Goal: Navigation & Orientation: Understand site structure

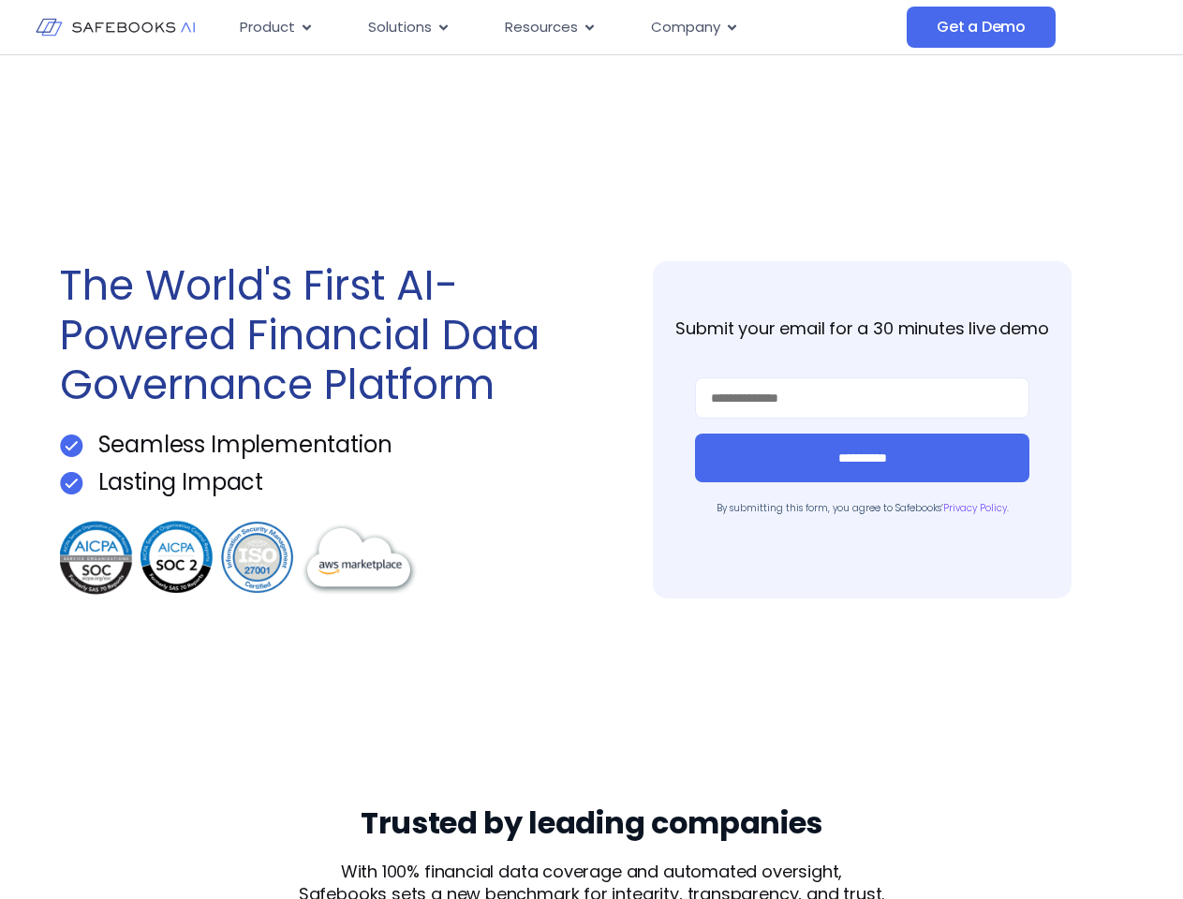
click at [591, 450] on div "**********" at bounding box center [592, 429] width 1064 height 749
click at [566, 27] on span "Resources" at bounding box center [541, 28] width 73 height 22
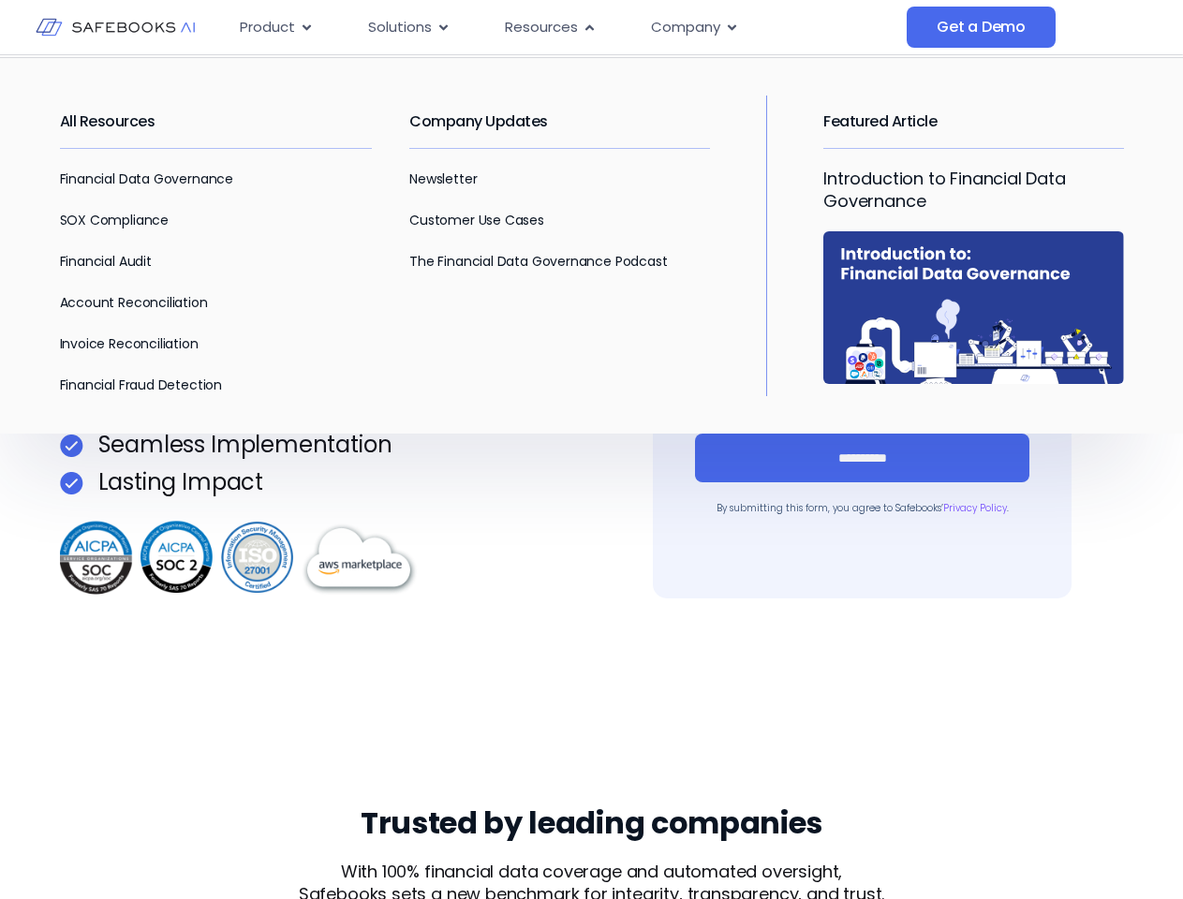
click at [276, 27] on span "Product" at bounding box center [267, 28] width 55 height 22
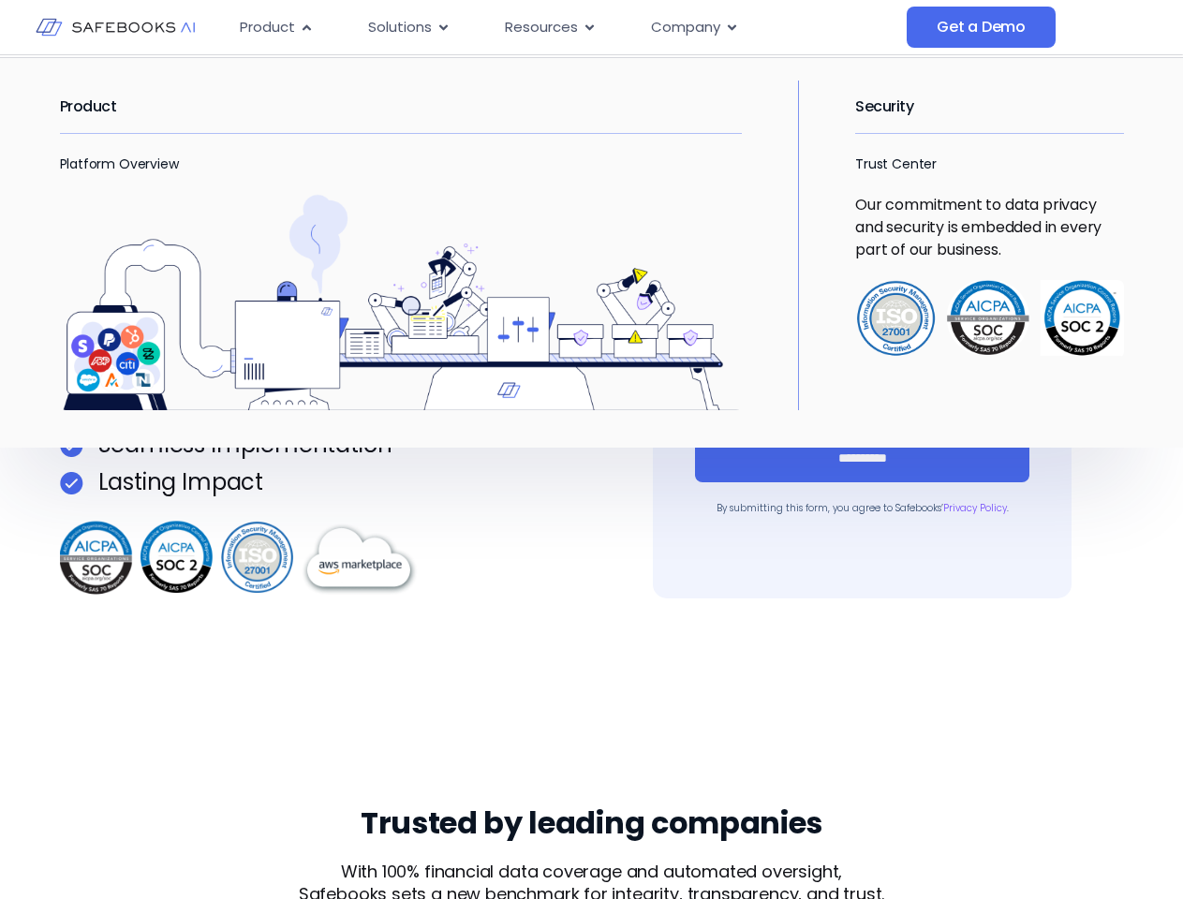
click at [305, 27] on icon "Menu" at bounding box center [306, 27] width 8 height 6
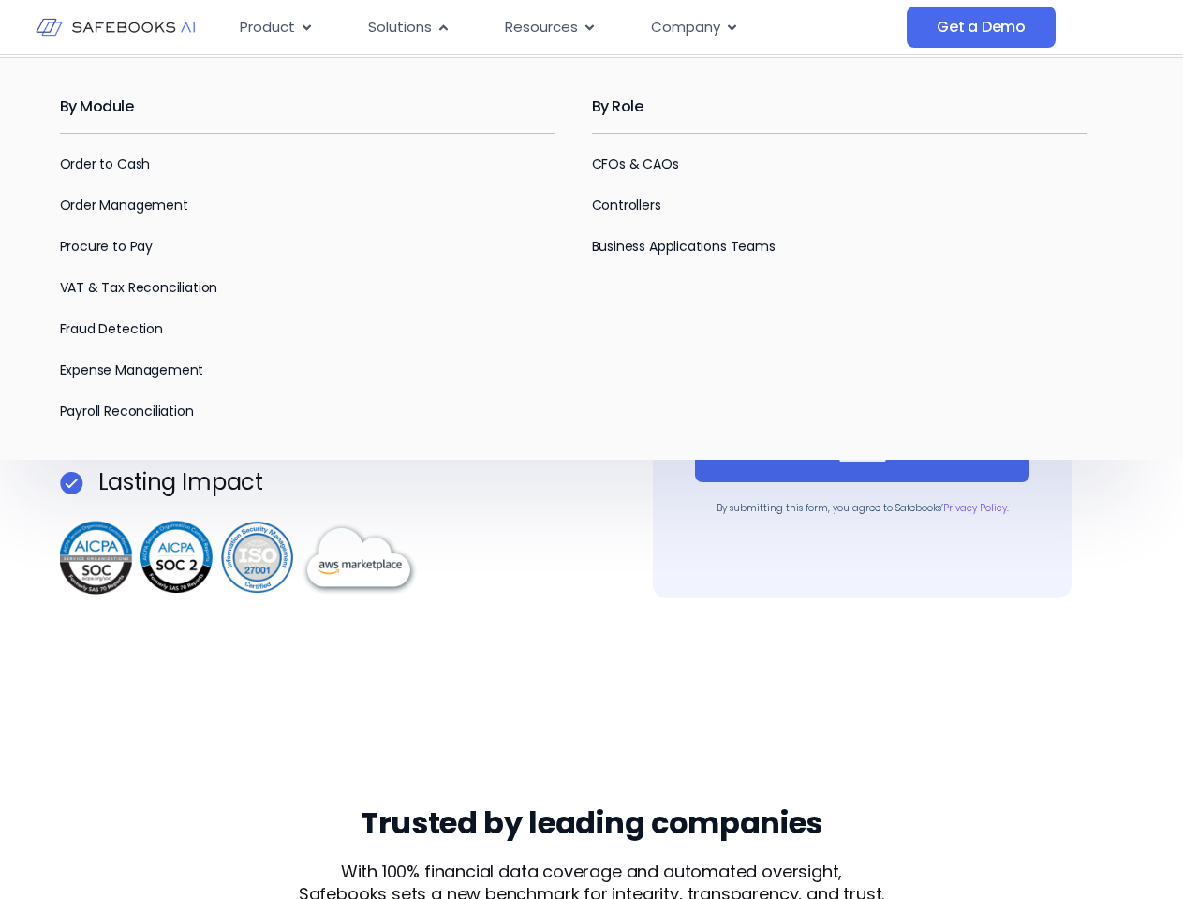
click at [408, 27] on span "Solutions" at bounding box center [400, 28] width 64 height 22
click at [442, 27] on icon "Menu" at bounding box center [443, 27] width 8 height 6
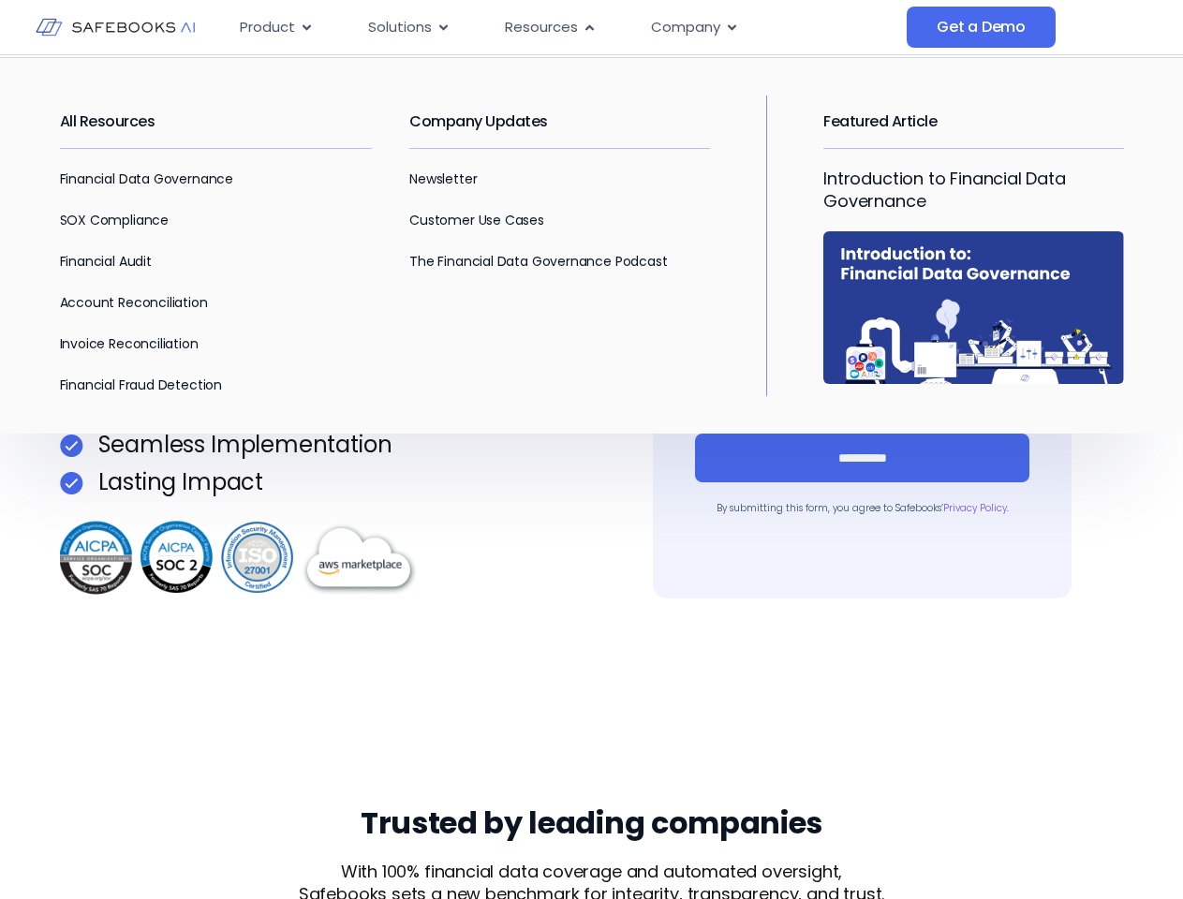
click at [549, 27] on span "Resources" at bounding box center [541, 28] width 73 height 22
